Goal: Task Accomplishment & Management: Complete application form

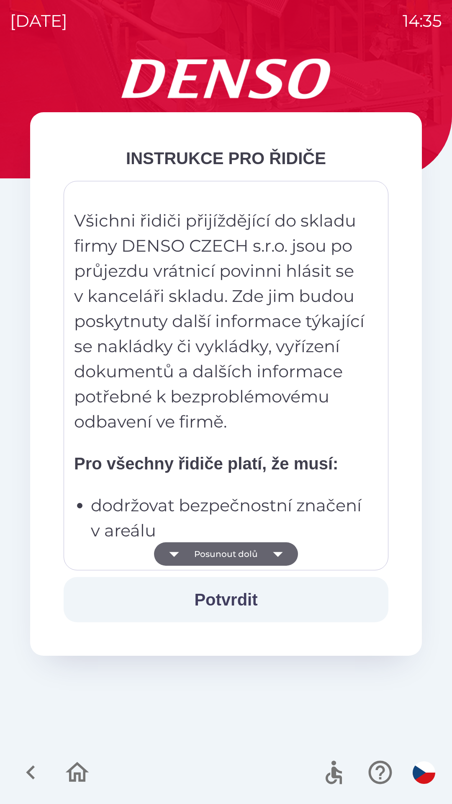
click at [278, 555] on icon "button" at bounding box center [278, 554] width 10 height 5
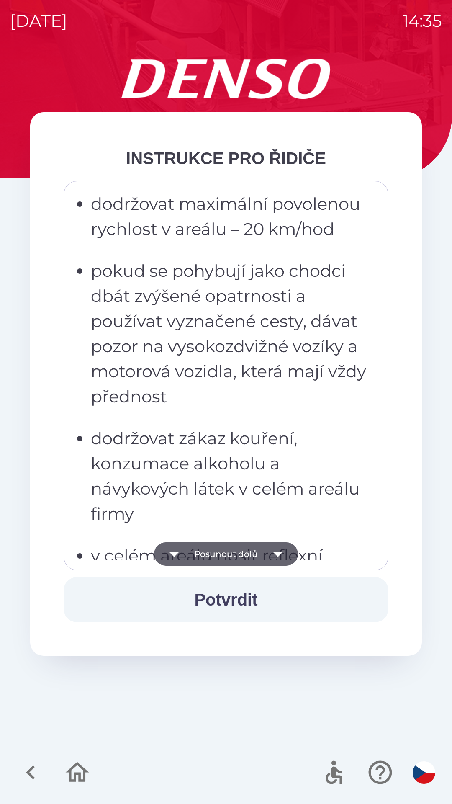
click at [277, 549] on icon "button" at bounding box center [277, 554] width 23 height 23
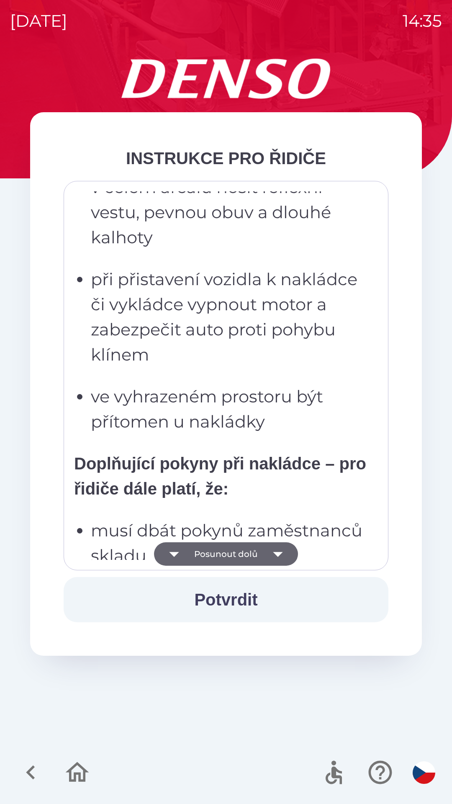
click at [282, 551] on icon "button" at bounding box center [277, 554] width 23 height 23
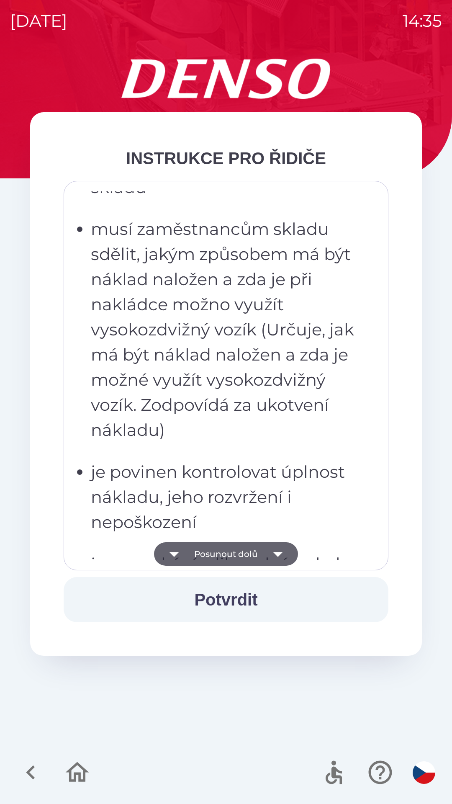
click at [284, 548] on icon "button" at bounding box center [277, 554] width 23 height 23
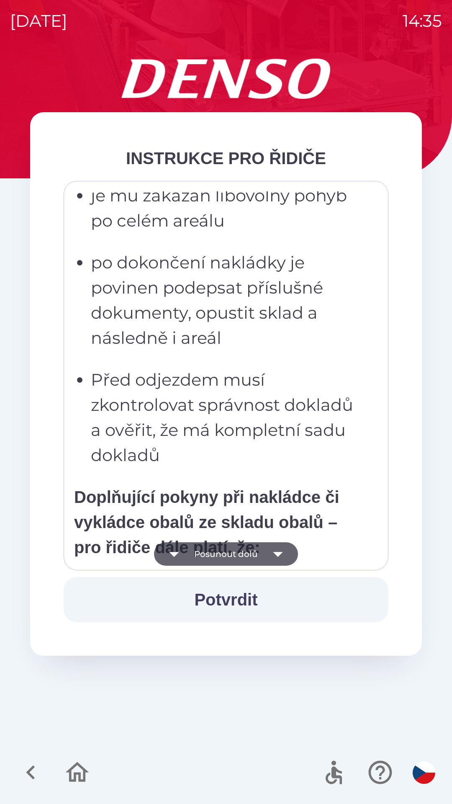
click at [284, 545] on icon "button" at bounding box center [277, 554] width 23 height 23
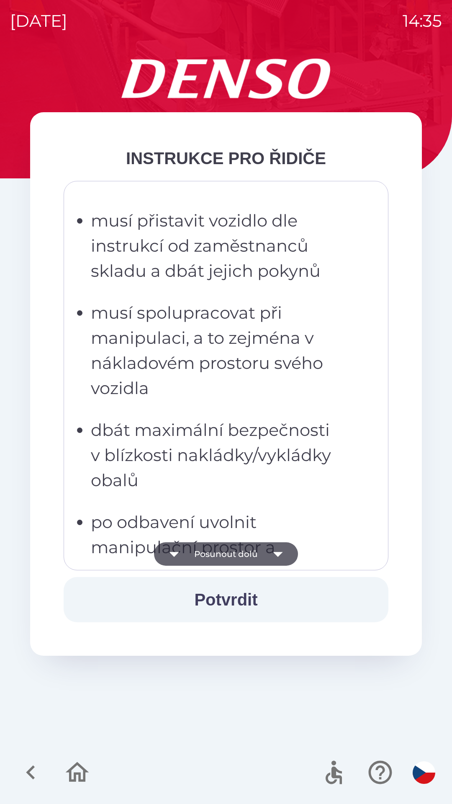
click at [286, 545] on icon "button" at bounding box center [277, 554] width 23 height 23
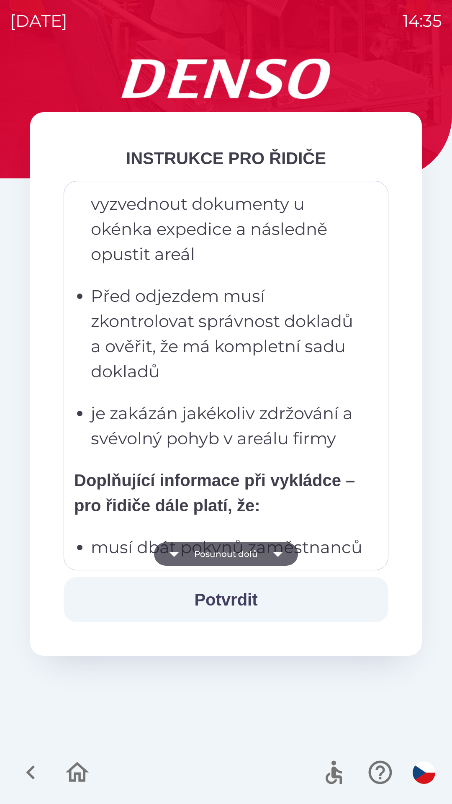
click at [285, 545] on icon "button" at bounding box center [277, 554] width 23 height 23
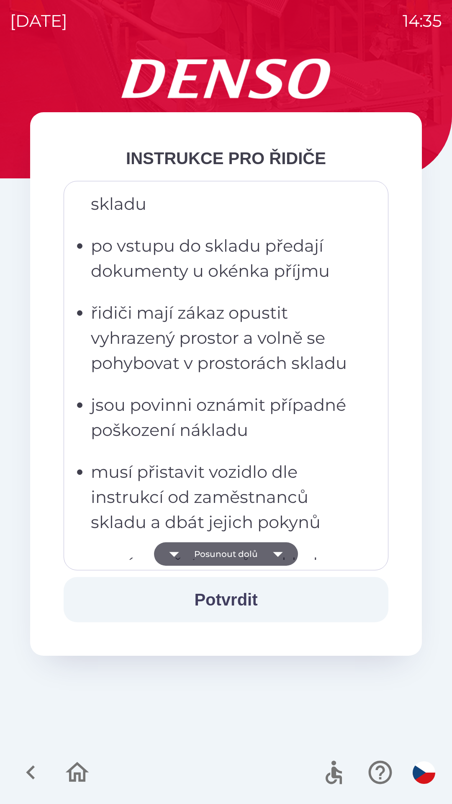
click at [279, 547] on icon "button" at bounding box center [277, 554] width 23 height 23
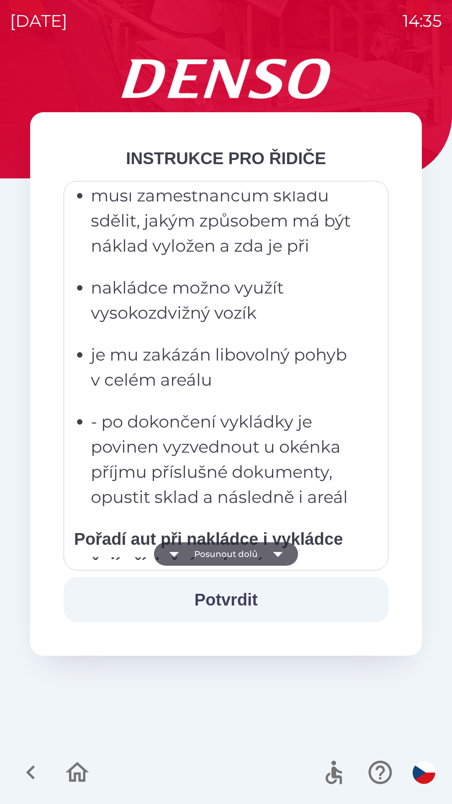
click at [278, 546] on icon "button" at bounding box center [277, 554] width 23 height 23
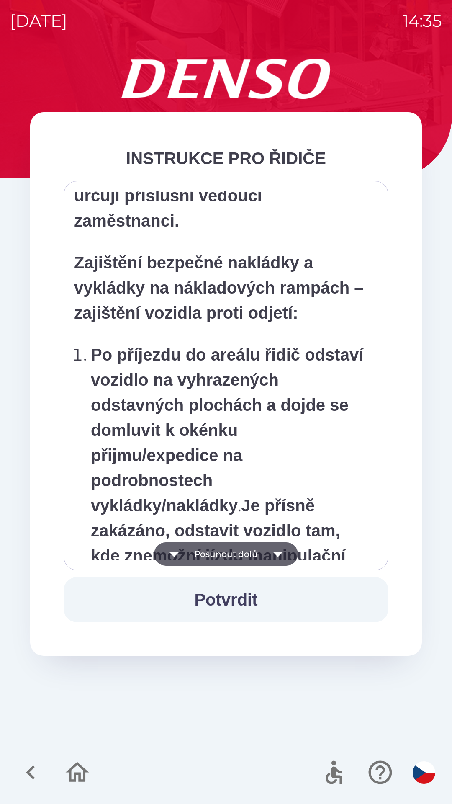
click at [281, 546] on icon "button" at bounding box center [277, 554] width 23 height 23
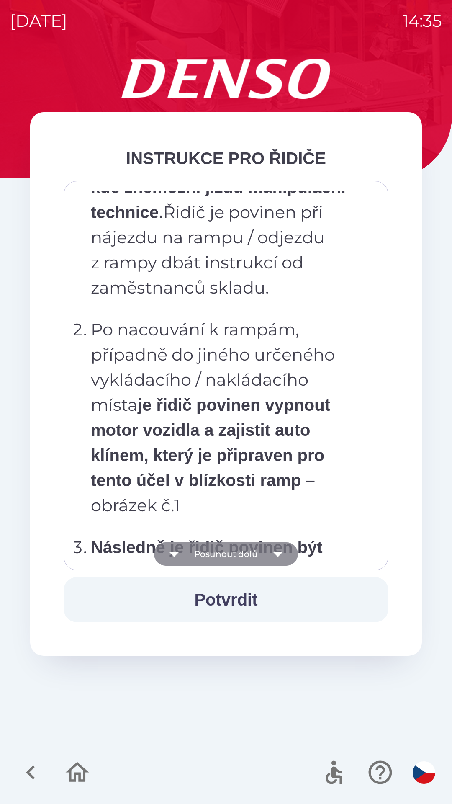
click at [280, 545] on icon "button" at bounding box center [277, 554] width 23 height 23
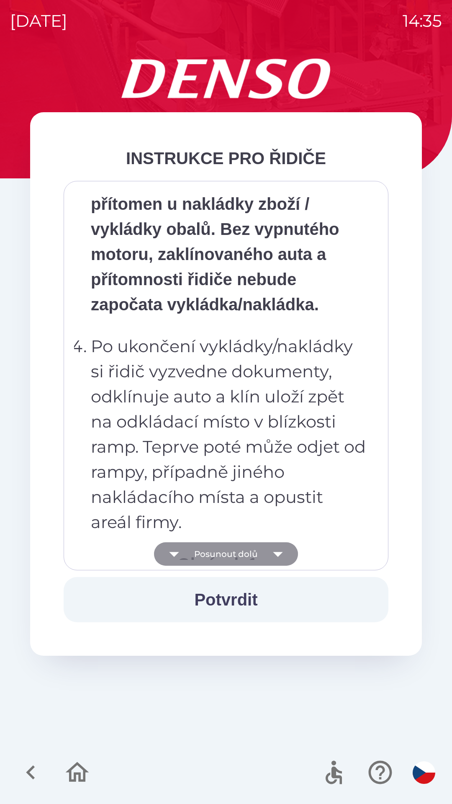
click at [280, 548] on icon "button" at bounding box center [277, 554] width 23 height 23
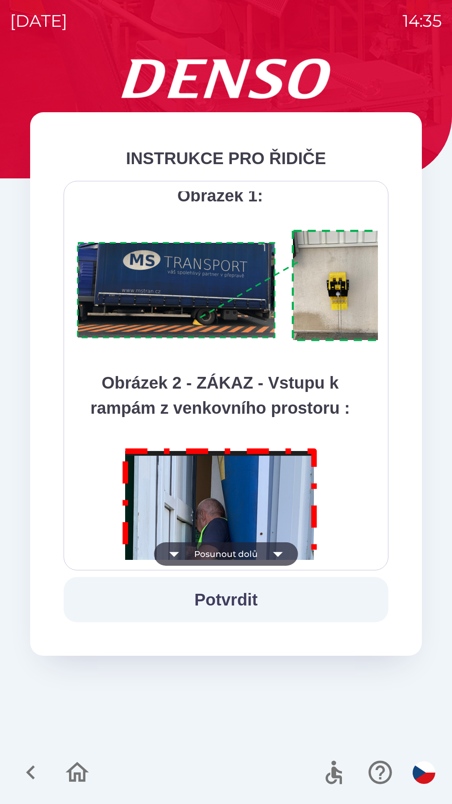
click at [280, 548] on icon "button" at bounding box center [277, 554] width 23 height 23
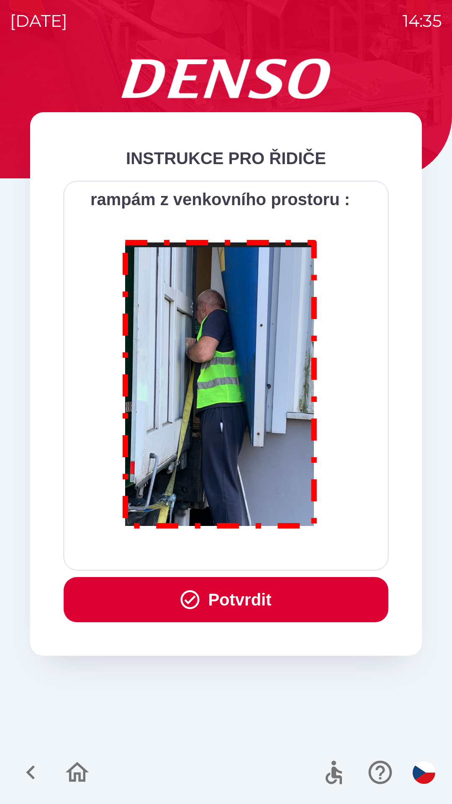
click at [280, 548] on div "Všichni řidiči přijíždějící do skladu firmy DENSO CZECH s.r.o. jsou po průjezdu…" at bounding box center [226, 375] width 304 height 369
click at [283, 546] on div "Všichni řidiči přijíždějící do skladu firmy DENSO CZECH s.r.o. jsou po průjezdu…" at bounding box center [226, 375] width 304 height 369
click at [193, 593] on icon "button" at bounding box center [190, 600] width 19 height 19
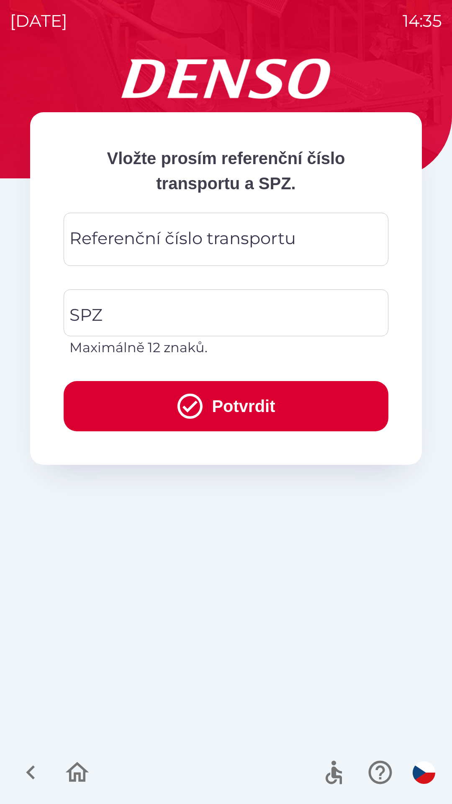
click at [210, 238] on div "Referenční číslo transportu Referenční číslo transportu" at bounding box center [226, 239] width 325 height 53
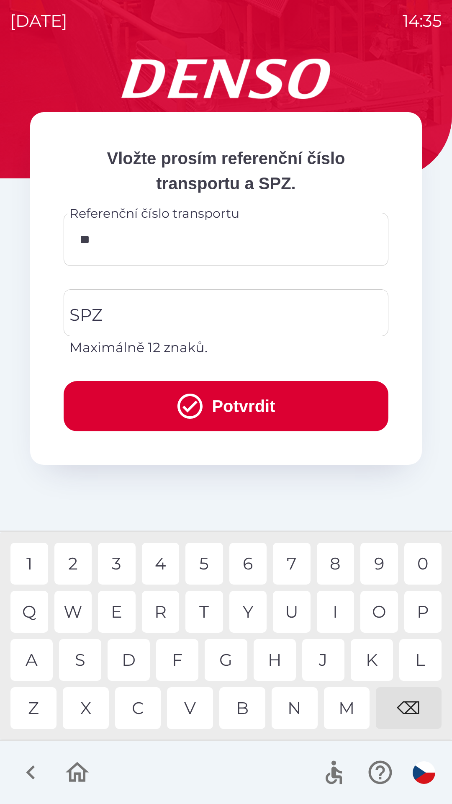
click at [167, 563] on div "4" at bounding box center [161, 564] width 38 height 42
click at [117, 555] on div "3" at bounding box center [117, 564] width 38 height 42
click at [290, 563] on div "7" at bounding box center [292, 564] width 38 height 42
type input "******"
click at [69, 565] on div "2" at bounding box center [73, 564] width 38 height 42
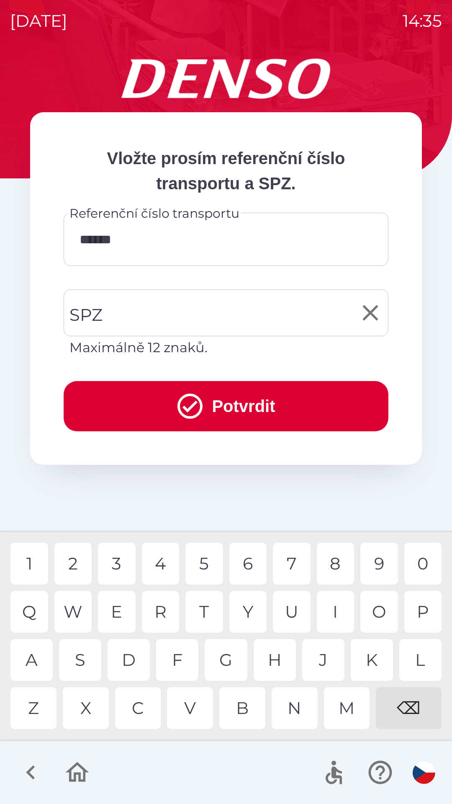
click at [183, 311] on input "SPZ" at bounding box center [219, 312] width 305 height 39
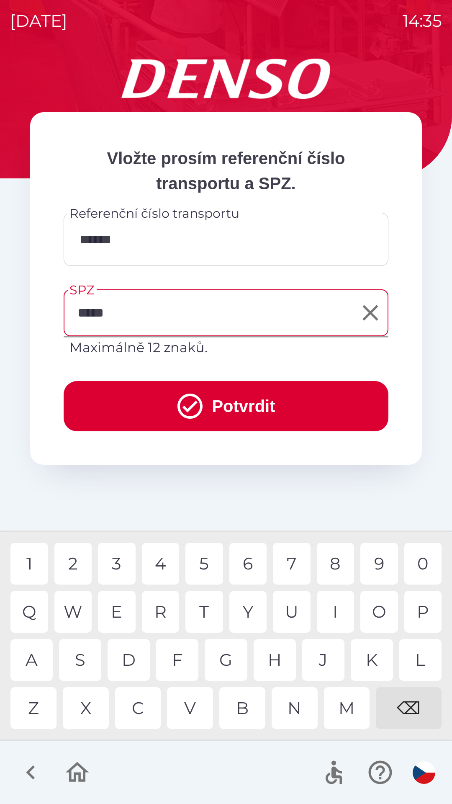
click at [158, 562] on div "4" at bounding box center [161, 564] width 38 height 42
type input "*******"
click at [378, 563] on div "9" at bounding box center [380, 564] width 38 height 42
click at [187, 400] on icon "submit" at bounding box center [190, 406] width 30 height 30
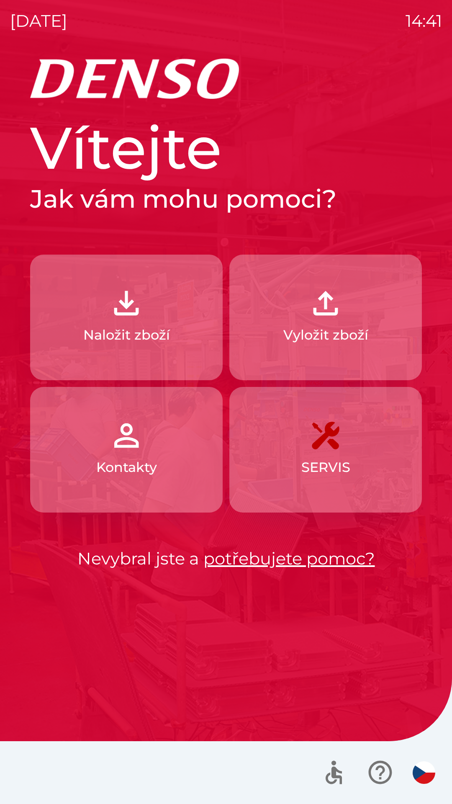
click at [133, 325] on button "Naložit zboží" at bounding box center [126, 318] width 193 height 126
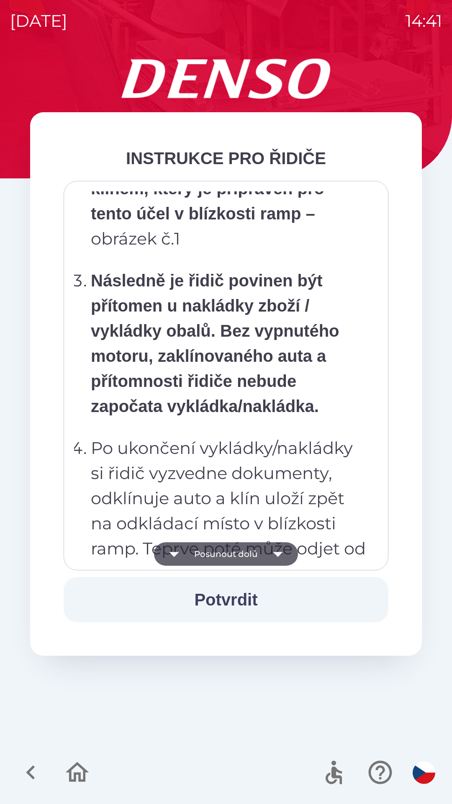
scroll to position [4708, 0]
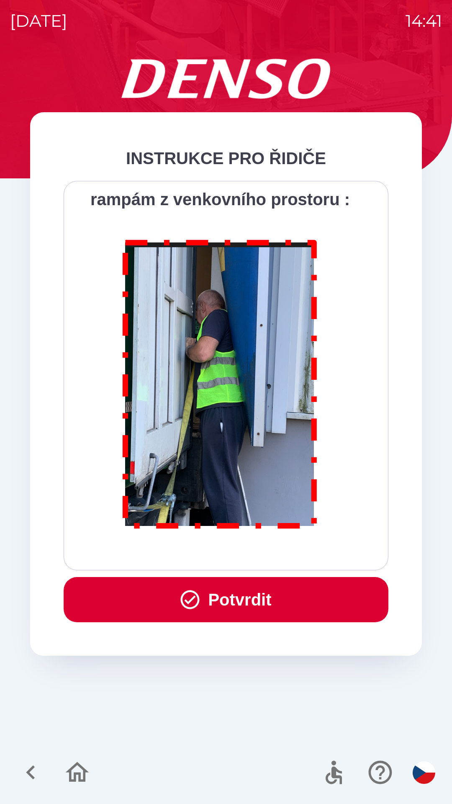
click at [241, 593] on button "Potvrdit" at bounding box center [226, 599] width 325 height 45
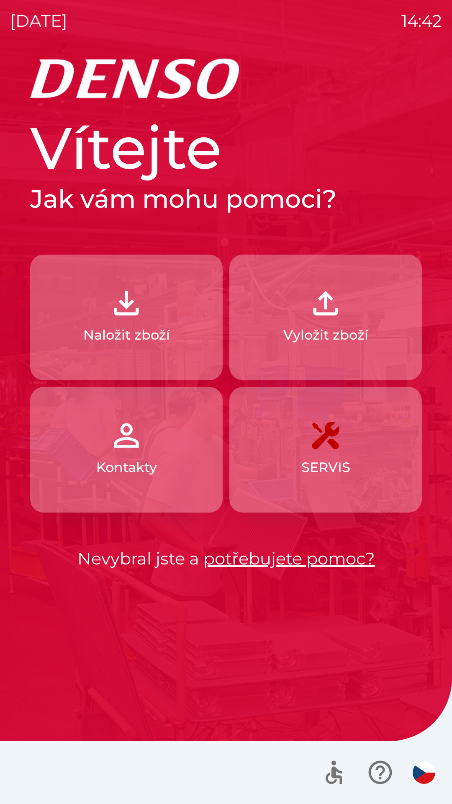
click at [138, 323] on button "Naložit zboží" at bounding box center [126, 318] width 193 height 126
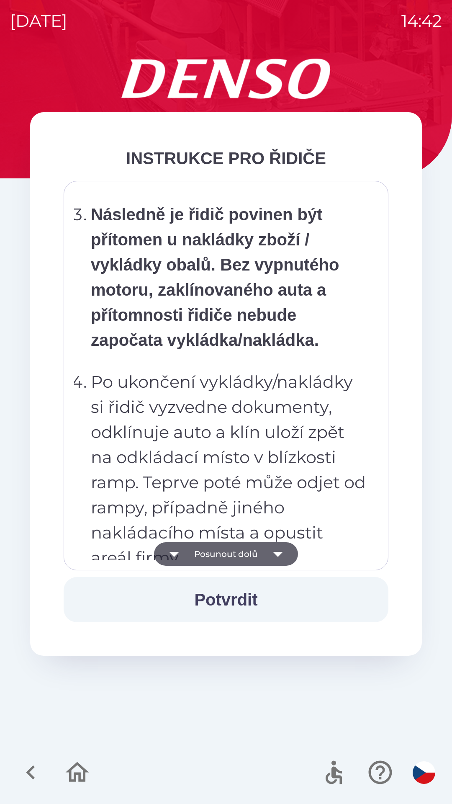
scroll to position [4708, 0]
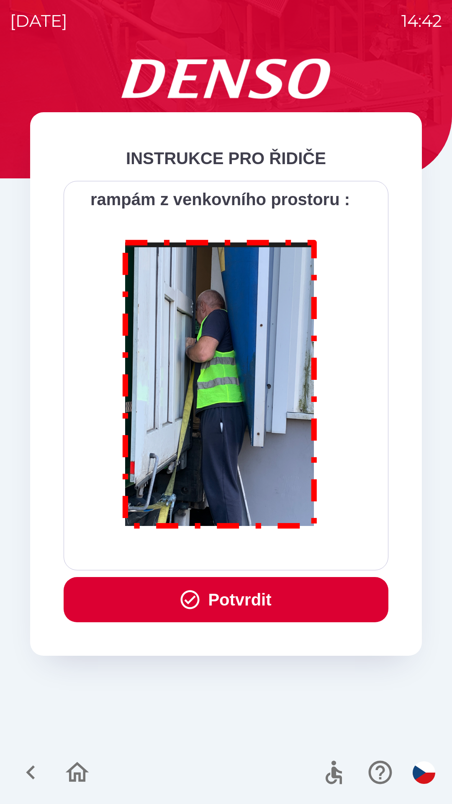
click at [244, 609] on button "Potvrdit" at bounding box center [226, 599] width 325 height 45
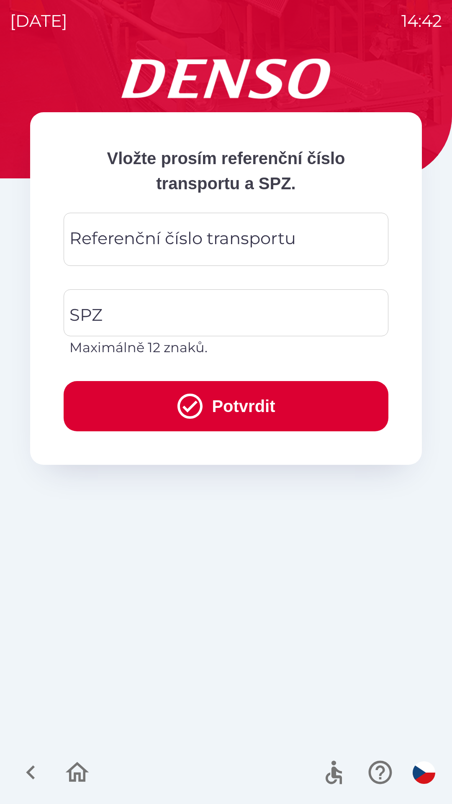
click at [242, 406] on button "Potvrdit" at bounding box center [226, 406] width 325 height 50
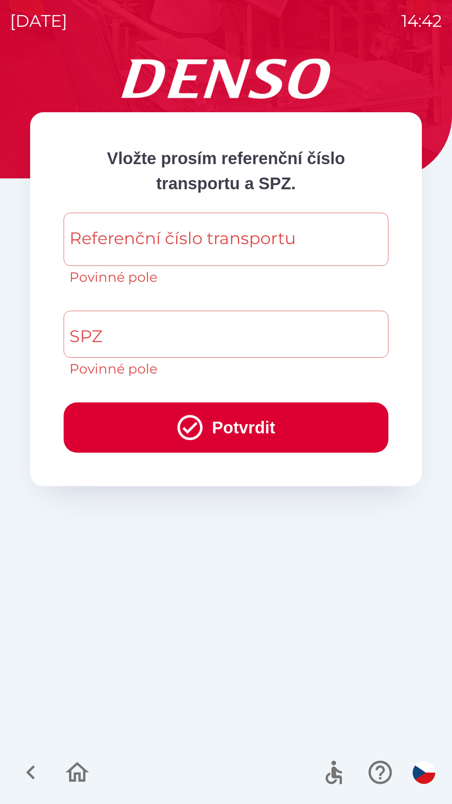
click at [153, 235] on div "Referenční číslo transportu Referenční číslo transportu Povinné pole" at bounding box center [226, 250] width 325 height 75
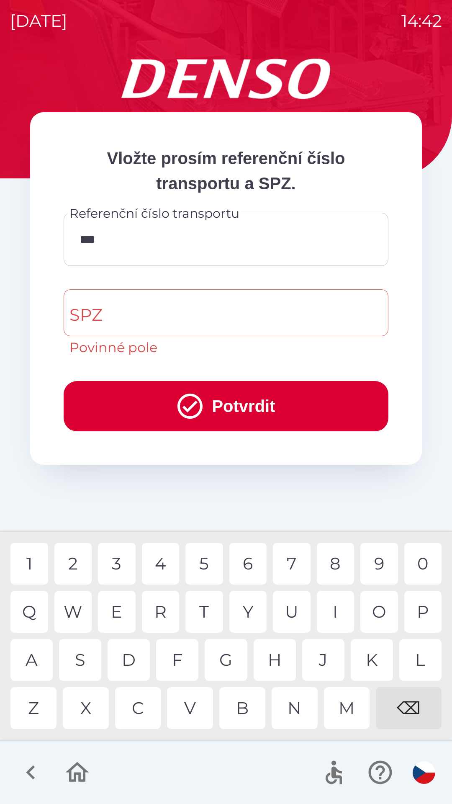
click at [162, 565] on div "4" at bounding box center [161, 564] width 38 height 42
click at [160, 566] on div "4" at bounding box center [161, 564] width 38 height 42
type input "******"
click at [284, 564] on div "7" at bounding box center [292, 564] width 38 height 42
click at [155, 314] on input "SPZ" at bounding box center [219, 312] width 305 height 39
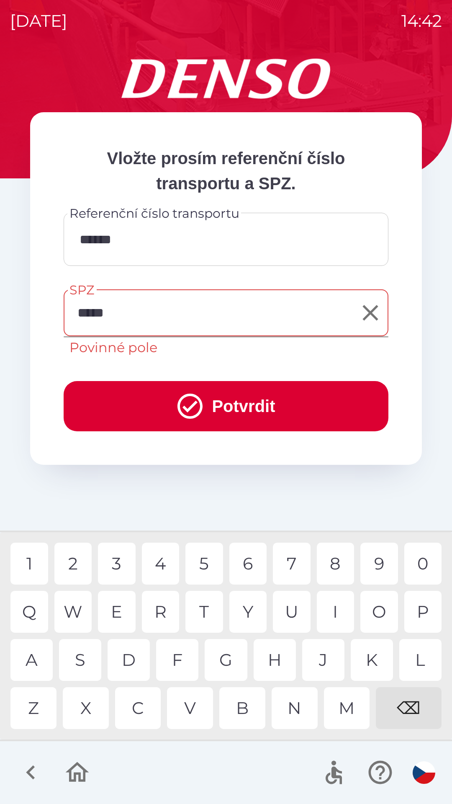
click at [212, 562] on div "5" at bounding box center [205, 564] width 38 height 42
click at [292, 565] on div "7" at bounding box center [292, 564] width 38 height 42
type input "*******"
click at [234, 411] on button "Potvrdit" at bounding box center [226, 406] width 325 height 50
